Goal: Contribute content

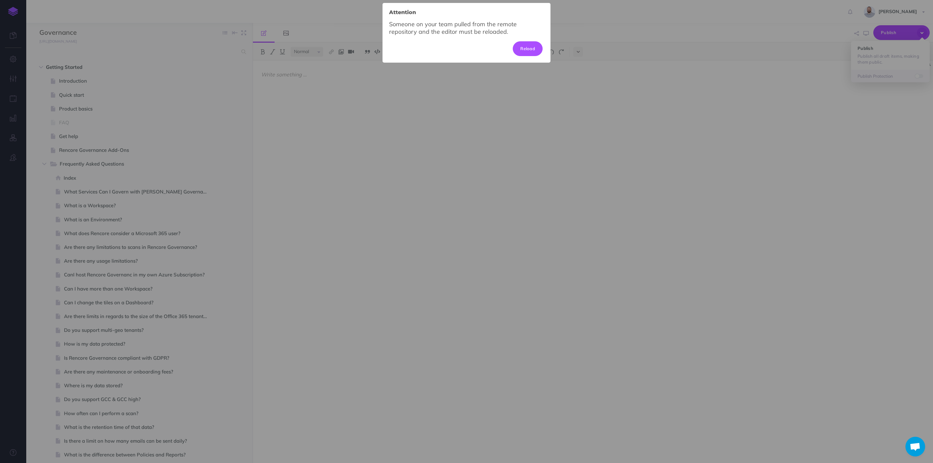
select select "null"
click at [524, 49] on button "Reload" at bounding box center [528, 48] width 30 height 14
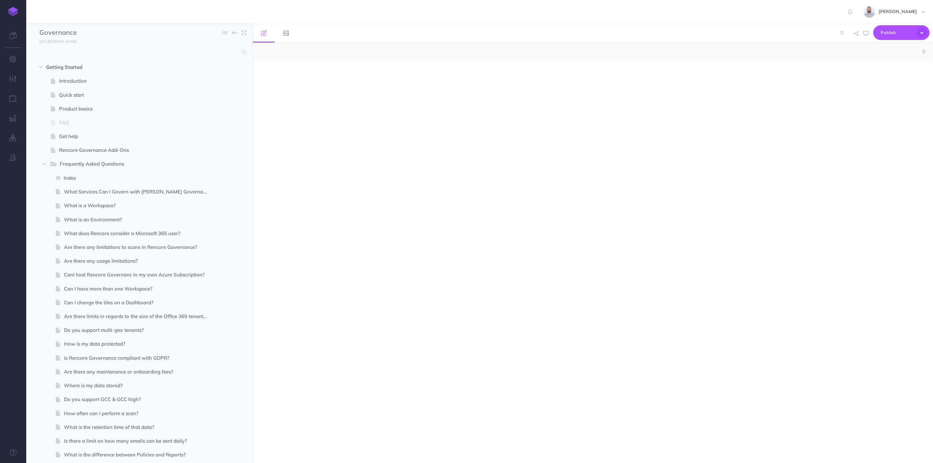
select select "null"
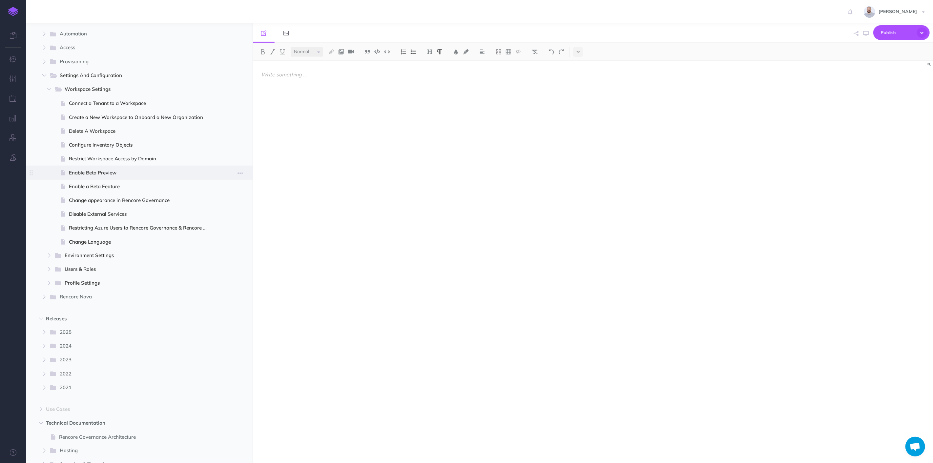
scroll to position [692, 0]
click at [42, 331] on icon "button" at bounding box center [44, 331] width 4 height 4
click at [92, 372] on span "14.17.0 (11-Sep-2025)" at bounding box center [141, 373] width 144 height 8
select select "null"
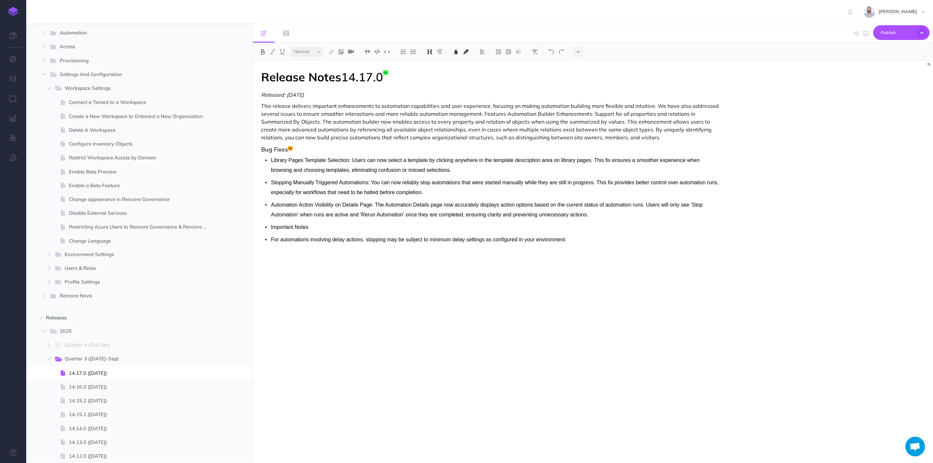
click at [482, 113] on p "This release delivers important enhancements to automation capabilities and use…" at bounding box center [490, 121] width 459 height 39
click at [481, 114] on p "This release delivers important enhancements to automation capabilities and use…" at bounding box center [490, 121] width 459 height 39
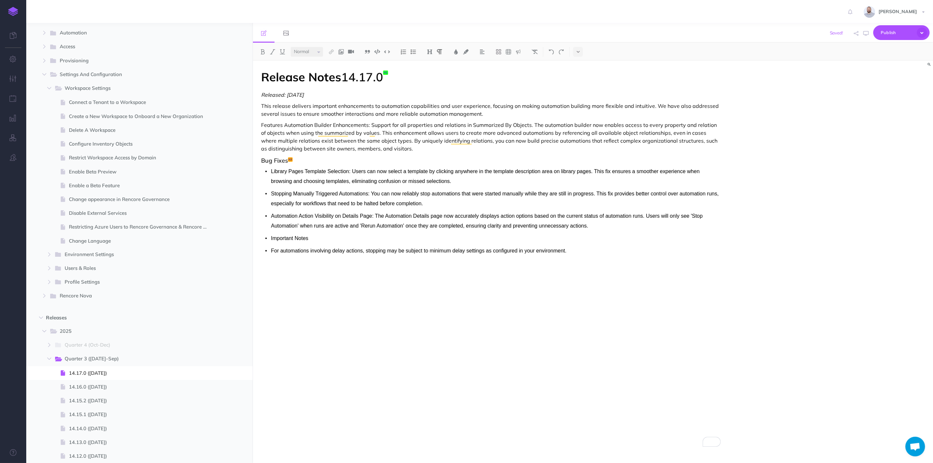
click at [285, 126] on p "Features Automation Builder Enhancements: Support for all properties and relati…" at bounding box center [490, 136] width 459 height 31
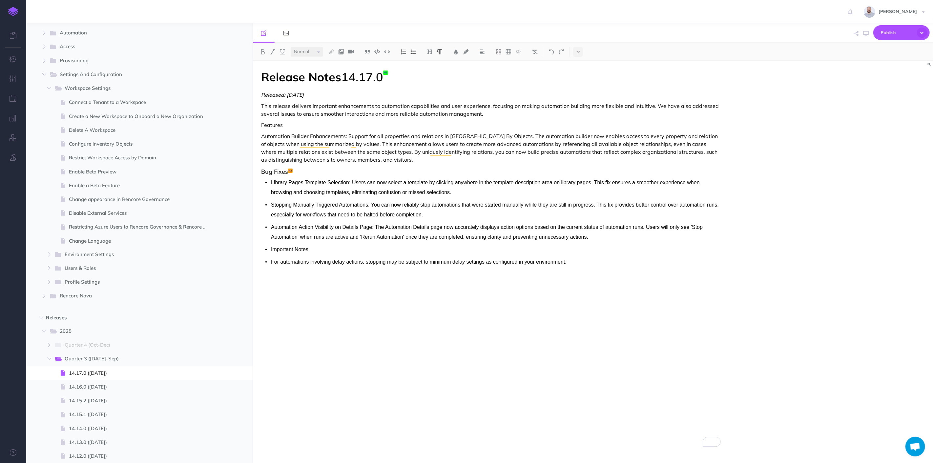
click at [267, 125] on p "Features" at bounding box center [490, 125] width 459 height 8
click at [430, 51] on img at bounding box center [430, 51] width 6 height 5
click at [433, 83] on button "H3" at bounding box center [430, 83] width 10 height 10
click at [358, 127] on h3 "Features" at bounding box center [490, 126] width 459 height 7
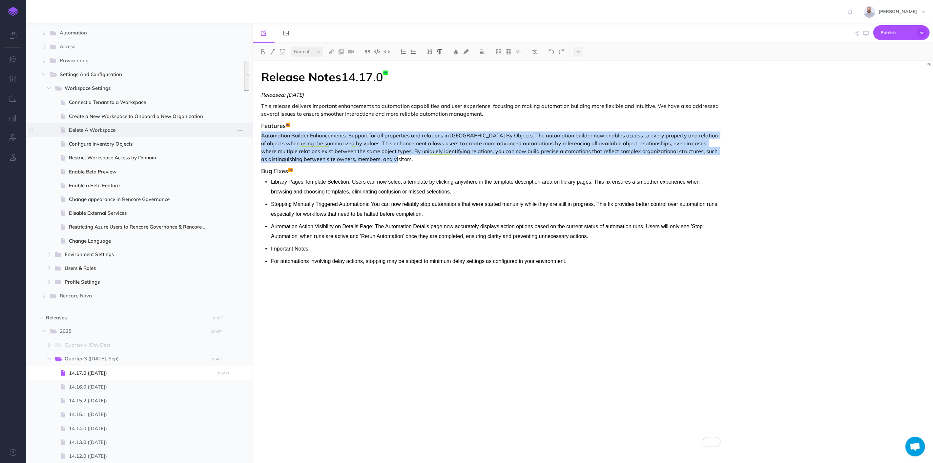
drag, startPoint x: 381, startPoint y: 160, endPoint x: 233, endPoint y: 136, distance: 149.8
click at [233, 136] on div "Governance Collapse all Expand all Expand to root folders https://docs.rencore.…" at bounding box center [479, 243] width 906 height 440
click at [412, 52] on img at bounding box center [413, 51] width 6 height 5
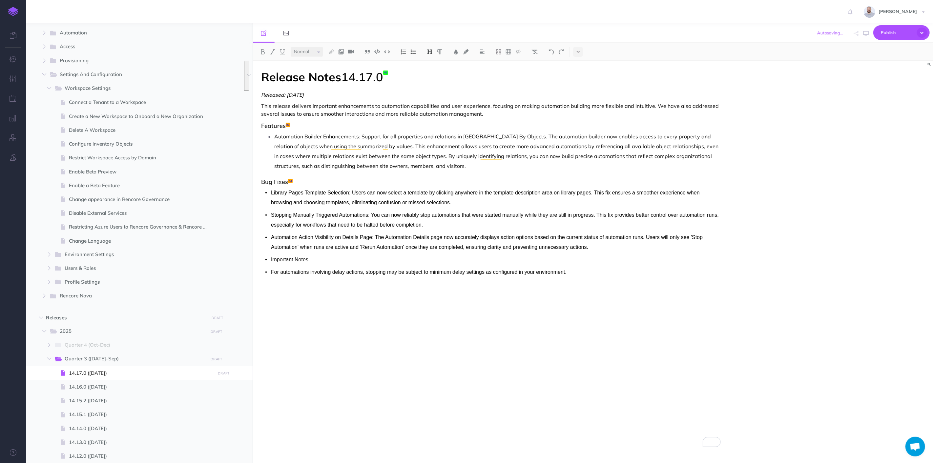
click at [475, 184] on h3 "Bug Fixes" at bounding box center [490, 182] width 459 height 7
click at [461, 166] on p "Automation Builder Enhancements: Support for all properties and relations in Su…" at bounding box center [497, 150] width 446 height 39
click at [389, 144] on p "Automation Builder Enhancements: Support for all properties and relations in Su…" at bounding box center [497, 150] width 446 height 39
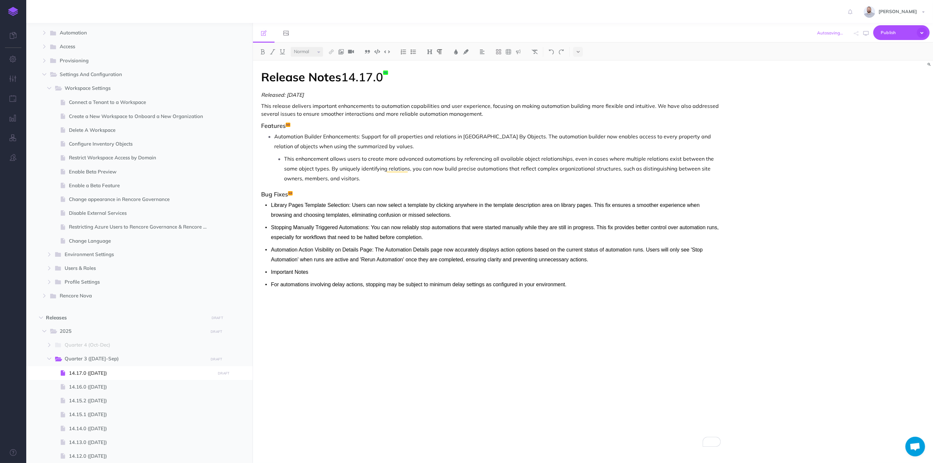
click at [406, 181] on p "This enhancement allows users to create more advanced automations by referencin…" at bounding box center [502, 169] width 436 height 30
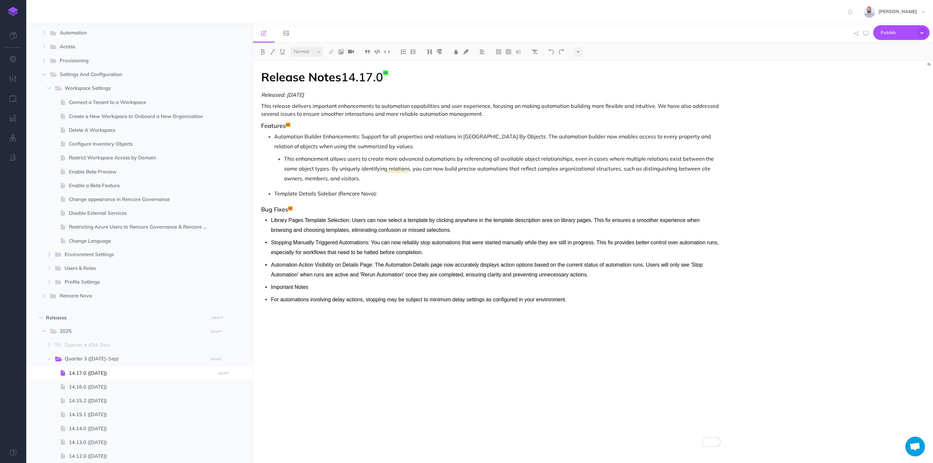
click at [425, 192] on p "Template Details Sidebar (Rencore Nova):" at bounding box center [497, 194] width 446 height 10
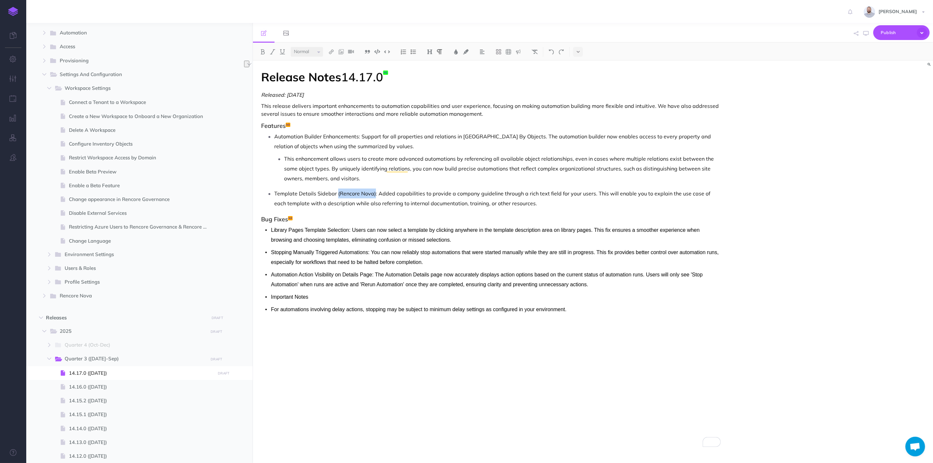
drag, startPoint x: 373, startPoint y: 194, endPoint x: 335, endPoint y: 195, distance: 37.4
click at [335, 195] on p "Template Details Sidebar (Rencore Nova): Added capabilities to provide a compan…" at bounding box center [497, 199] width 446 height 20
click at [274, 51] on img at bounding box center [273, 51] width 6 height 5
click at [531, 210] on div "Release Notes 14.17.0 Released: 2025-09-11 This release delivers important enha…" at bounding box center [491, 259] width 476 height 396
click at [526, 206] on p "Template Details Sidebar (Rencore Nova) : Added capabilities to provide a compa…" at bounding box center [497, 199] width 446 height 20
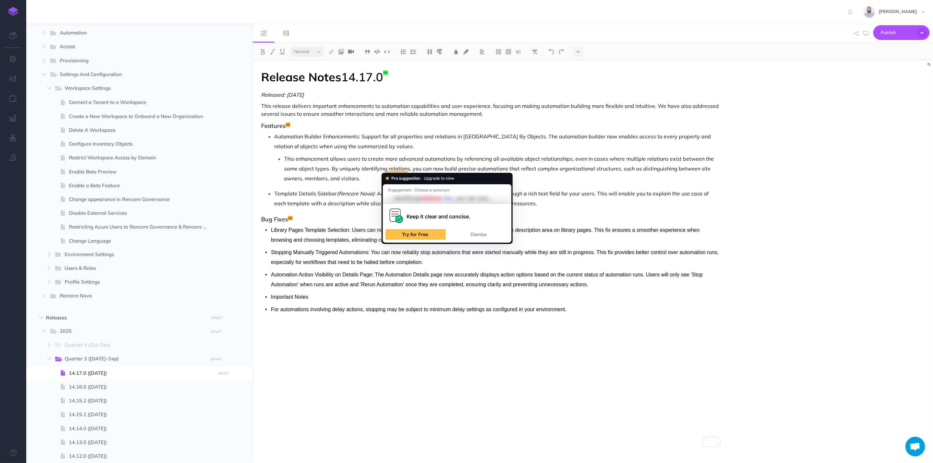
click at [611, 206] on p "Template Details Sidebar (Rencore Nova) : Added capabilities to provide a compa…" at bounding box center [497, 199] width 446 height 20
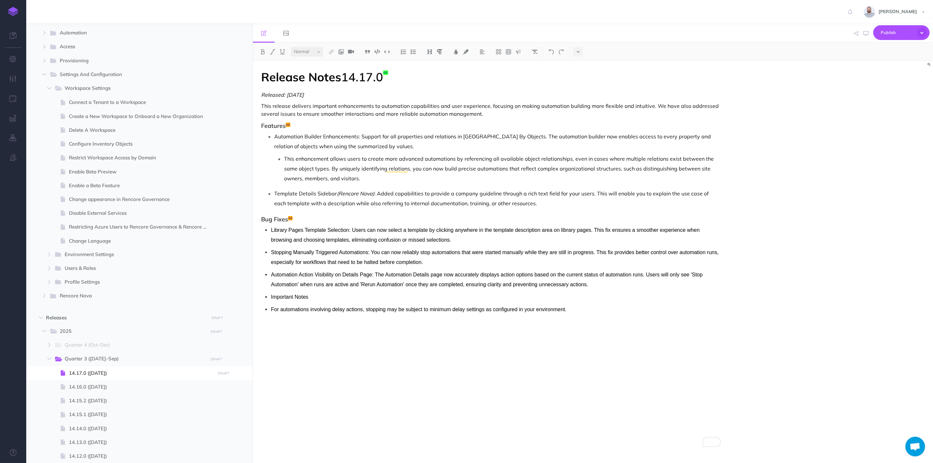
click at [271, 231] on li "Library Pages Template Selection: Users can now select a template by clicking a…" at bounding box center [496, 235] width 450 height 20
click at [271, 230] on li "Library Pages Template Selection: Users can now select a template by clicking a…" at bounding box center [496, 235] width 450 height 20
click at [271, 229] on span "Library Pages Template Selection: Users can now select a template by clicking a…" at bounding box center [485, 234] width 429 height 15
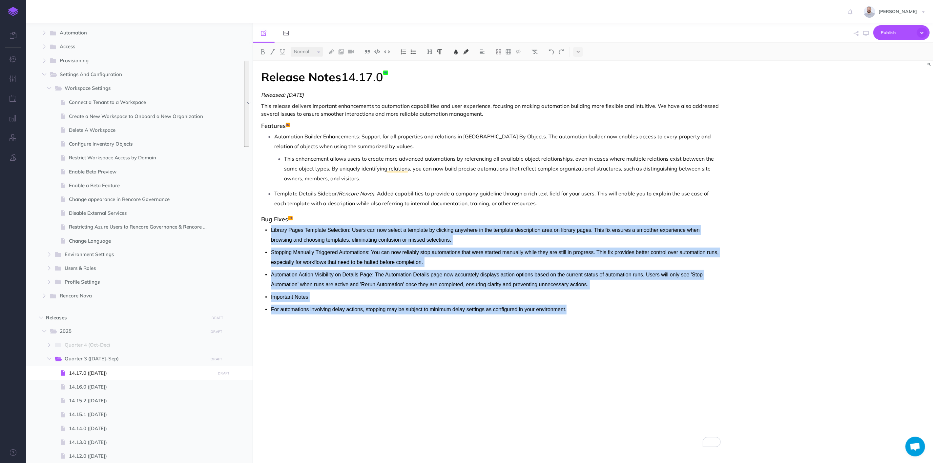
drag, startPoint x: 271, startPoint y: 229, endPoint x: 569, endPoint y: 311, distance: 309.0
click at [569, 311] on ul "Library Pages Template Selection: Users can now select a template by clicking a…" at bounding box center [490, 269] width 459 height 89
click at [413, 53] on img at bounding box center [413, 51] width 6 height 5
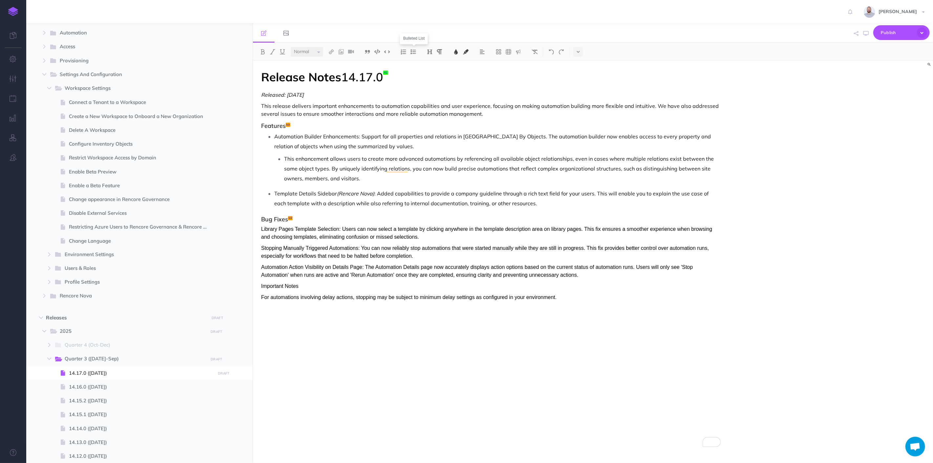
click at [413, 53] on img at bounding box center [413, 51] width 6 height 5
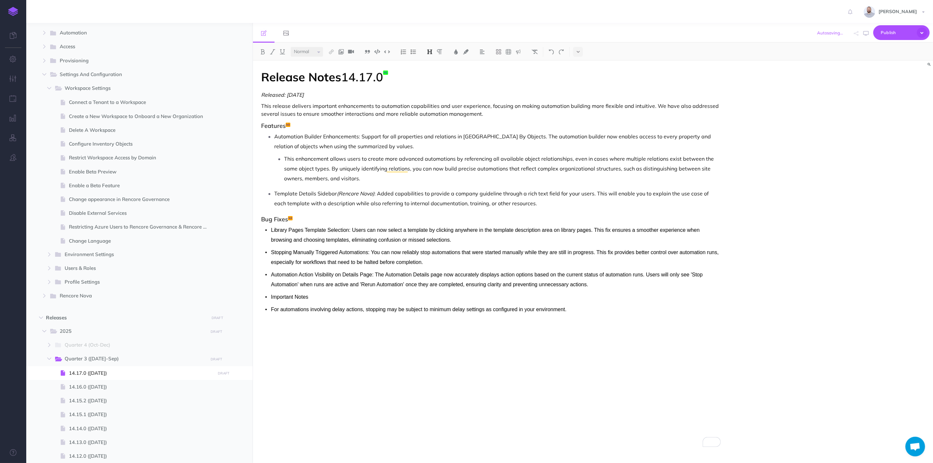
click at [310, 213] on div "Release Notes 14.17.0 Released: 2025-09-11 This release delivers important enha…" at bounding box center [491, 259] width 476 height 396
click at [274, 194] on li "Template Details Sidebar (Rencore Nova) : Added capabilities to provide a compa…" at bounding box center [497, 199] width 446 height 20
click at [894, 32] on span "Publish" at bounding box center [896, 33] width 33 height 10
click at [878, 79] on h4 "Publish" at bounding box center [890, 77] width 66 height 5
click at [435, 338] on div "Release Notes 14.17.0 Released: 2025-09-11 This release delivers important enha…" at bounding box center [491, 259] width 476 height 396
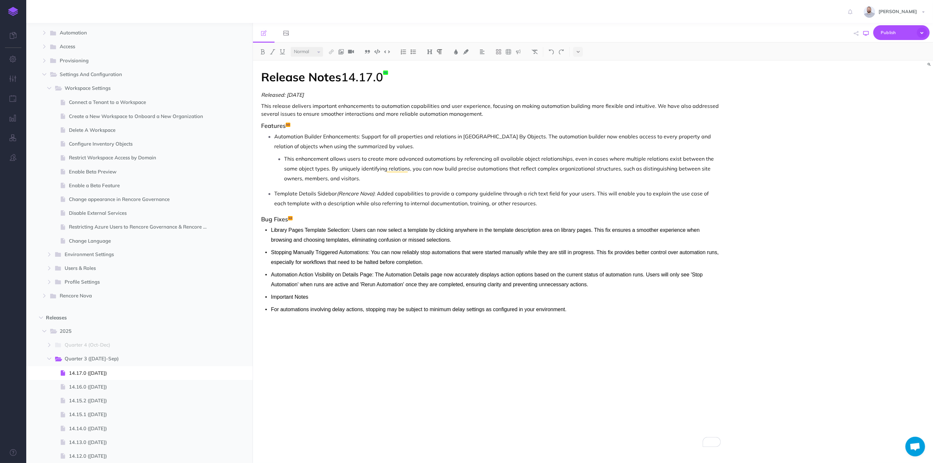
click at [866, 33] on icon "button" at bounding box center [865, 33] width 5 height 5
click at [578, 52] on icon at bounding box center [577, 52] width 3 height 5
click at [579, 113] on img at bounding box center [578, 113] width 6 height 4
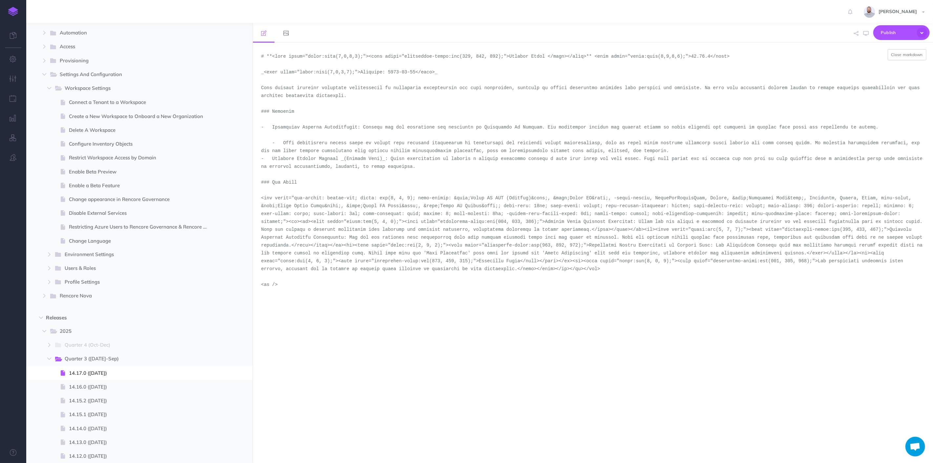
click at [373, 179] on textarea at bounding box center [593, 253] width 680 height 420
click at [911, 55] on button "Close markdown" at bounding box center [906, 54] width 39 height 11
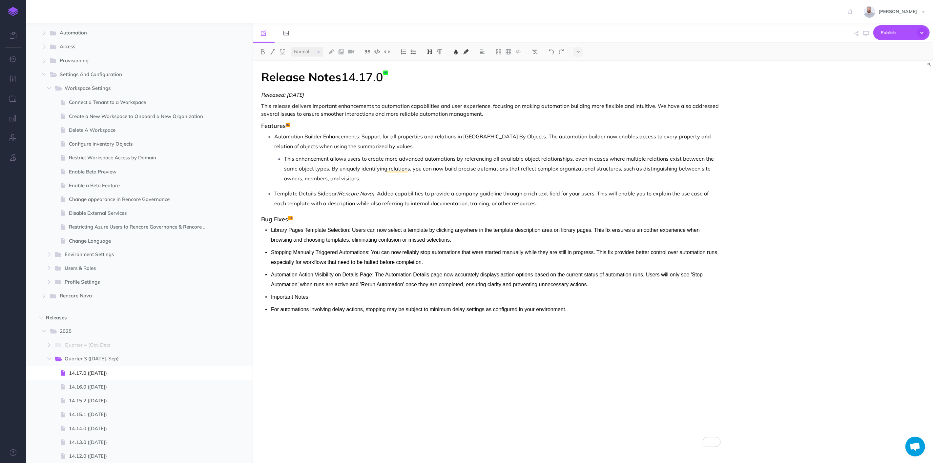
drag, startPoint x: 258, startPoint y: 219, endPoint x: 578, endPoint y: 309, distance: 332.4
click at [578, 309] on div "Release Notes 14.17.0 Released: 2025-09-11 This release delivers important enha…" at bounding box center [491, 259] width 476 height 396
drag, startPoint x: 578, startPoint y: 309, endPoint x: 259, endPoint y: 219, distance: 331.8
click at [259, 219] on div "Release Notes 14.17.0 Released: 2025-09-11 This release delivers important enha…" at bounding box center [491, 259] width 476 height 396
click at [447, 244] on p "Library Pages Template Selection: Users can now select a template by clicking a…" at bounding box center [496, 235] width 450 height 20
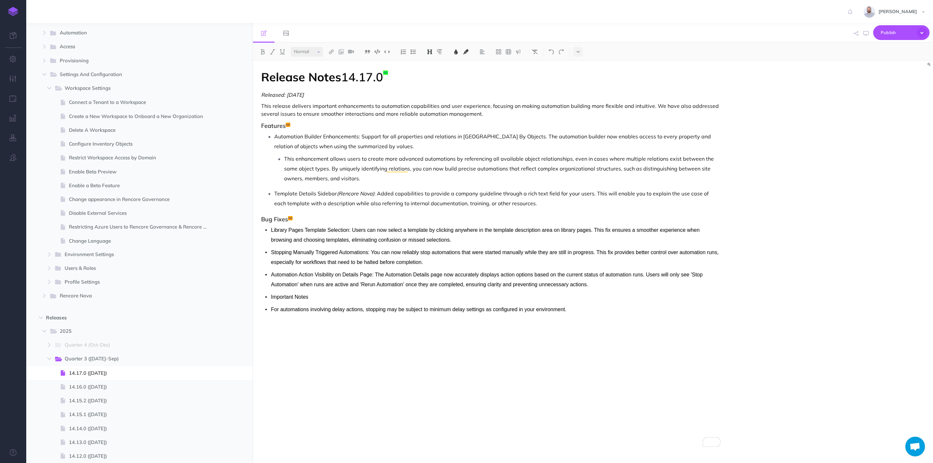
drag, startPoint x: 260, startPoint y: 220, endPoint x: 568, endPoint y: 307, distance: 320.1
click at [568, 307] on div "Release Notes 14.17.0 Released: 2025-09-11 This release delivers important enha…" at bounding box center [491, 259] width 476 height 396
click at [586, 309] on p "For automations involving delay actions, stopping may be subject to minimum del…" at bounding box center [496, 310] width 450 height 10
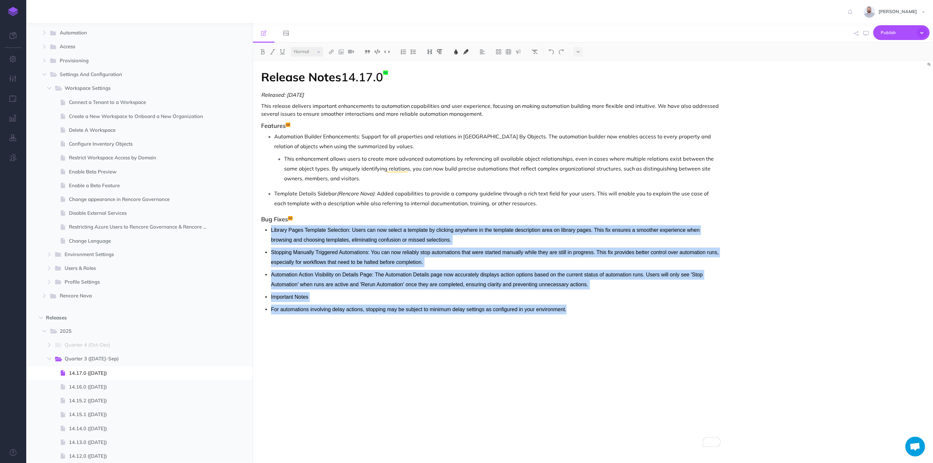
drag, startPoint x: 585, startPoint y: 311, endPoint x: 270, endPoint y: 232, distance: 324.1
click at [270, 232] on ul "Library Pages Template Selection: Users can now select a template by clicking a…" at bounding box center [490, 269] width 459 height 89
copy ul "Library Pages Template Selection: Users can now select a template by clicking a…"
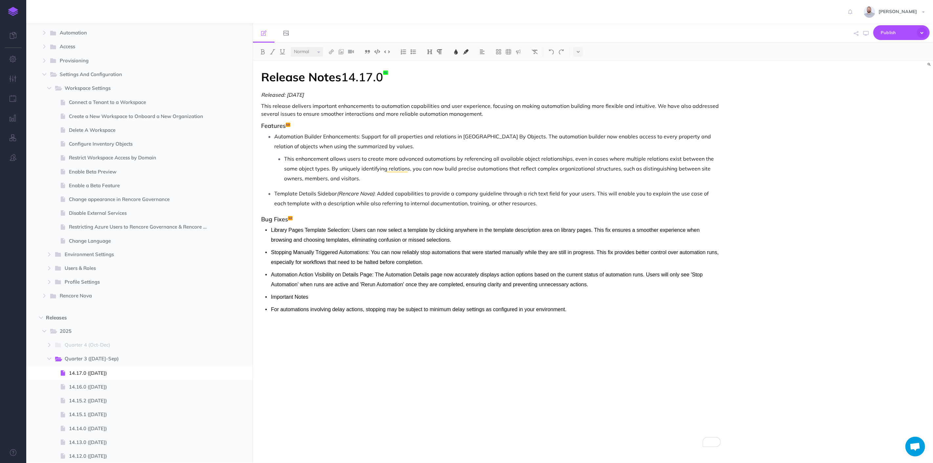
click at [558, 204] on p "Template Details Sidebar (Rencore Nova) : Added capabilities to provide a compa…" at bounding box center [497, 199] width 446 height 20
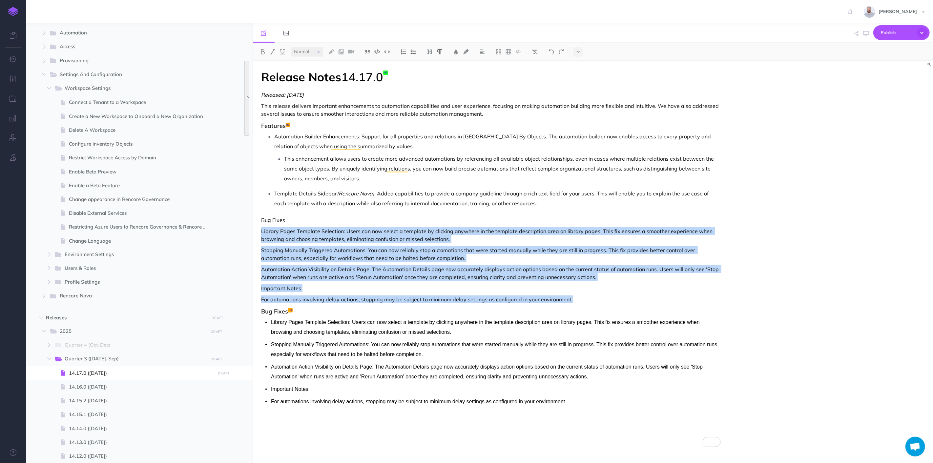
drag, startPoint x: 578, startPoint y: 299, endPoint x: 260, endPoint y: 230, distance: 325.5
click at [260, 230] on div "Release Notes 14.17.0 Released: 2025-09-11 This release delivers important enha…" at bounding box center [491, 259] width 476 height 396
click at [413, 50] on img at bounding box center [413, 51] width 6 height 5
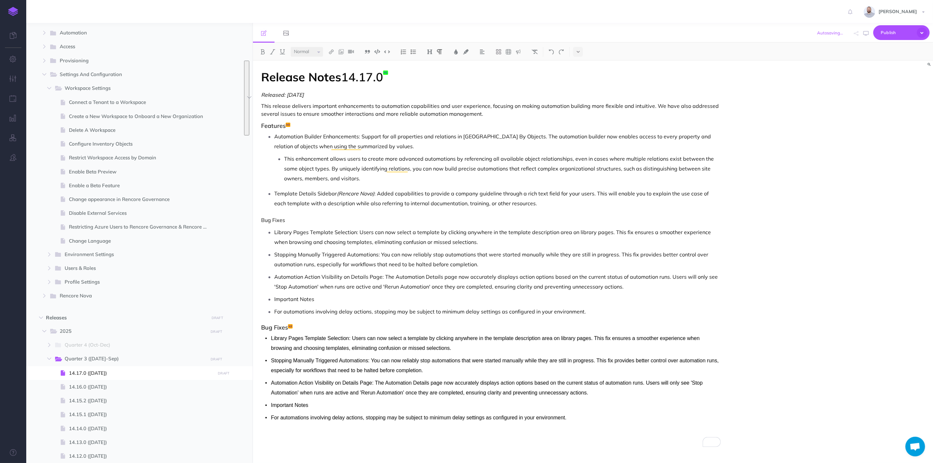
click at [271, 219] on p "Bug Fixes" at bounding box center [490, 220] width 459 height 8
click at [430, 52] on img at bounding box center [430, 51] width 6 height 5
click at [431, 82] on button "H3" at bounding box center [430, 83] width 10 height 10
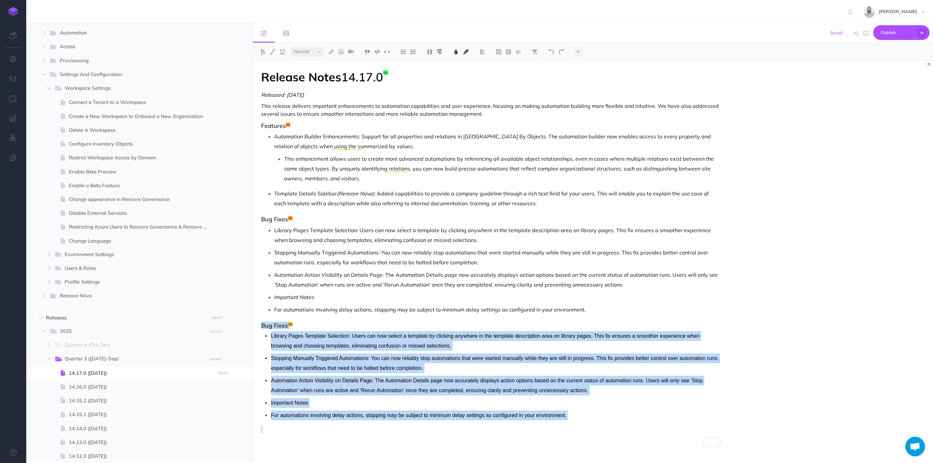
drag, startPoint x: 622, startPoint y: 311, endPoint x: 656, endPoint y: 422, distance: 116.2
click at [656, 422] on div "Release Notes 14.17.0 Released: 2025-09-11 This release delivers important enha…" at bounding box center [491, 259] width 476 height 396
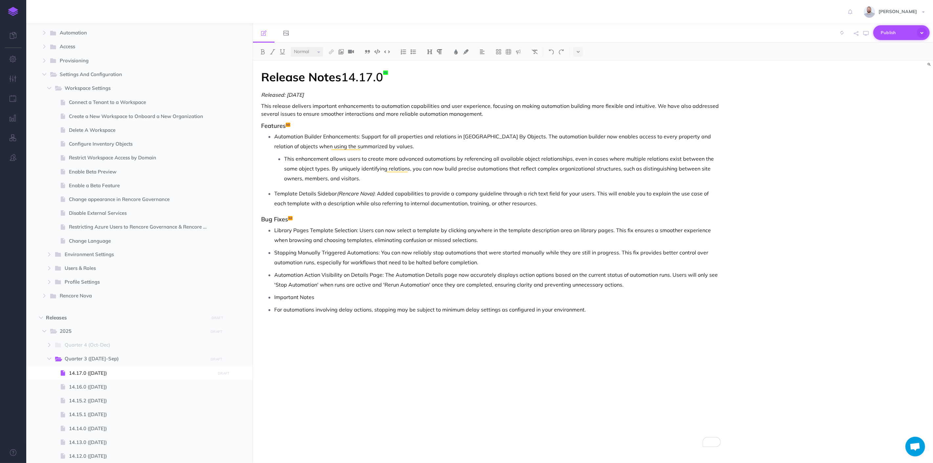
click at [888, 30] on span "Publish" at bounding box center [896, 33] width 33 height 10
click at [878, 81] on button "Publish Publish all draft items, making them public." at bounding box center [890, 84] width 79 height 29
